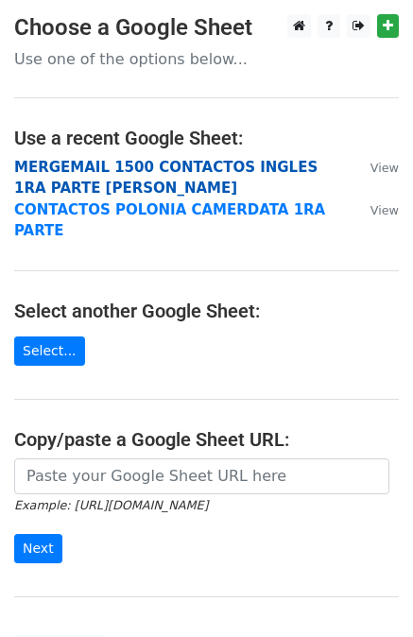
click at [144, 171] on strong "MERGEMAIL 1500 CONTACTOS INGLES 1RA PARTE JOAN" at bounding box center [165, 178] width 303 height 39
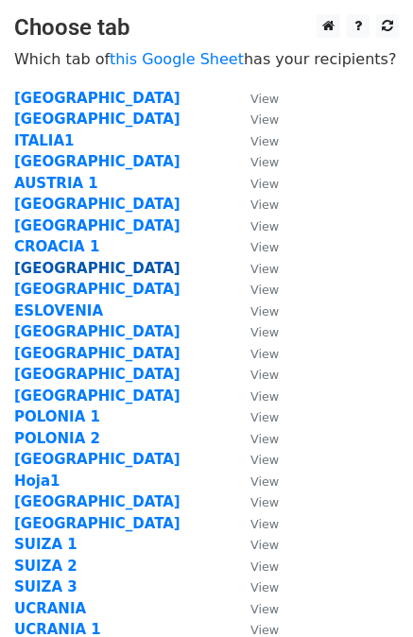
click at [51, 273] on strong "EGIPTO" at bounding box center [97, 268] width 166 height 17
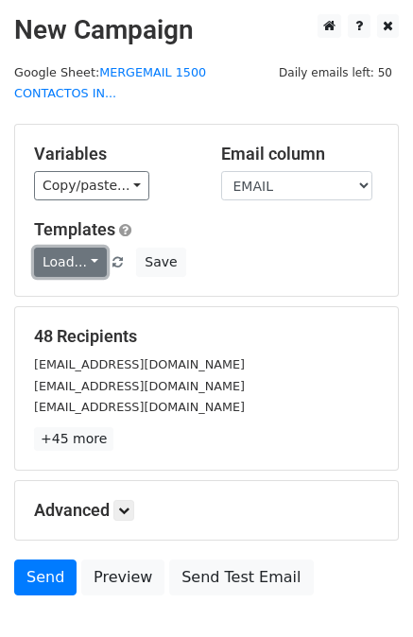
click at [83, 247] on link "Load..." at bounding box center [70, 261] width 73 height 29
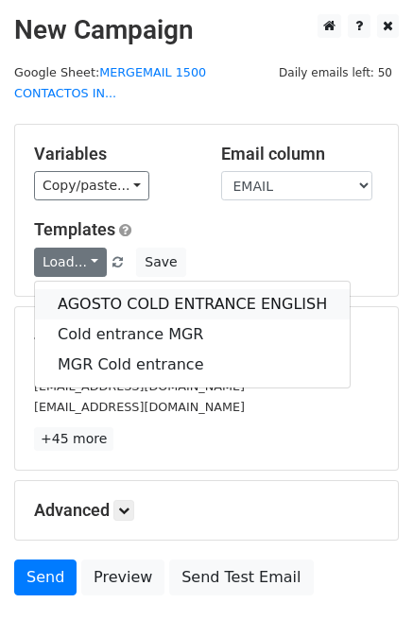
click at [111, 289] on link "AGOSTO COLD ENTRANCE ENGLISH" at bounding box center [192, 304] width 315 height 30
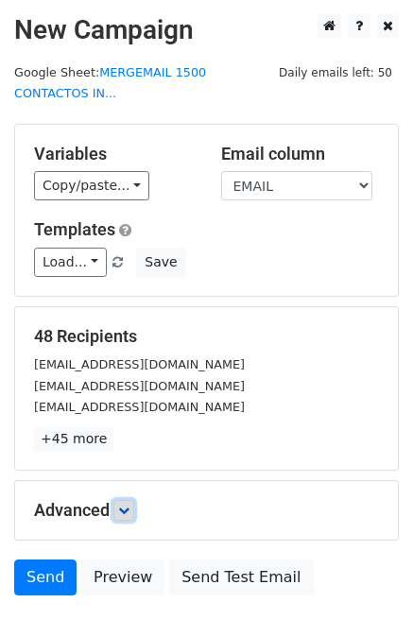
click at [129, 504] on icon at bounding box center [123, 509] width 11 height 11
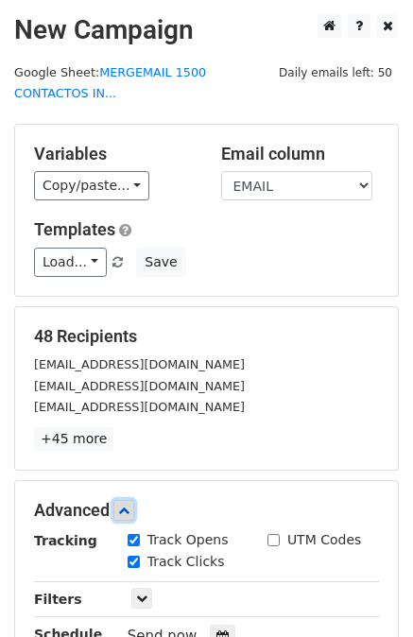
click at [132, 500] on link at bounding box center [123, 510] width 21 height 21
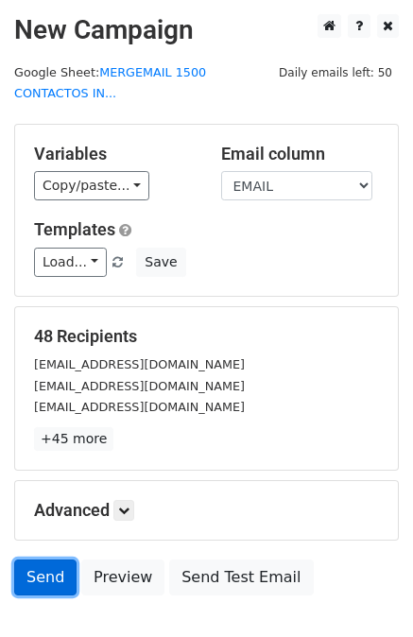
click at [25, 559] on link "Send" at bounding box center [45, 577] width 62 height 36
